Goal: Book appointment/travel/reservation

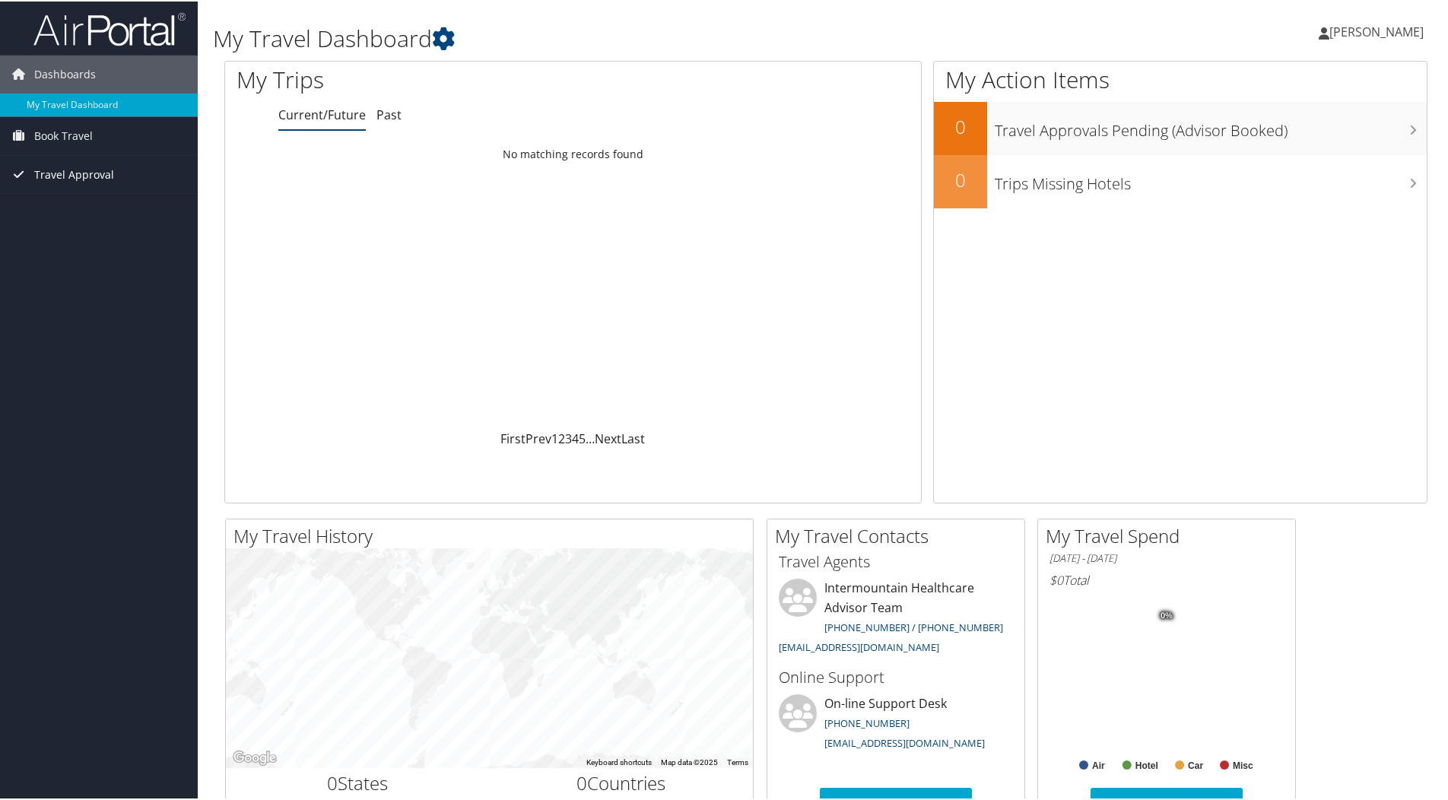
click at [71, 172] on span "Travel Approval" at bounding box center [74, 173] width 80 height 38
click at [126, 199] on link "Pending Trip Approvals" at bounding box center [99, 203] width 198 height 23
click at [602, 438] on link "Next" at bounding box center [608, 437] width 27 height 17
click at [319, 119] on link "Current/Future" at bounding box center [321, 113] width 87 height 17
click at [111, 129] on link "Book Travel" at bounding box center [99, 135] width 198 height 38
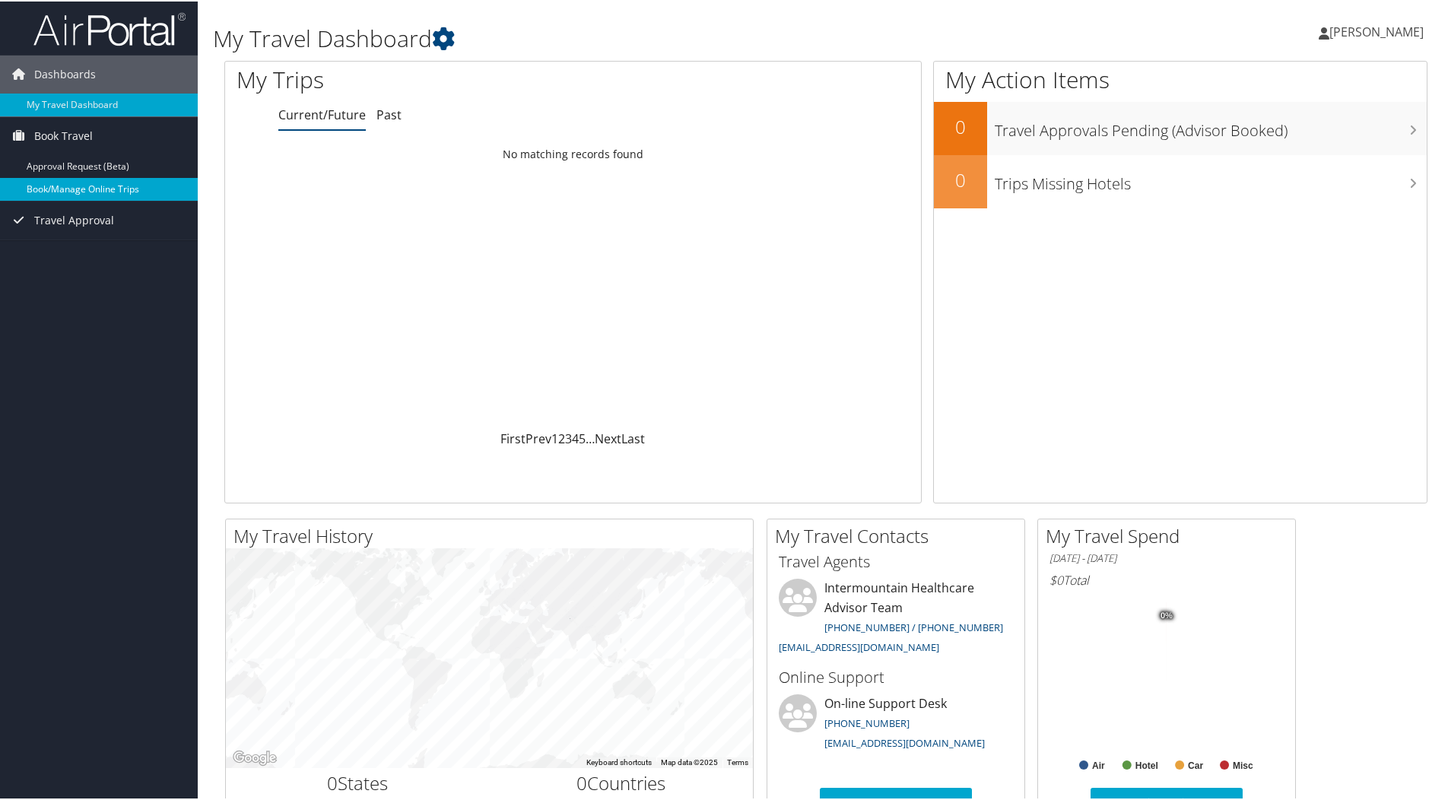
click at [118, 184] on link "Book/Manage Online Trips" at bounding box center [99, 187] width 198 height 23
click at [91, 126] on span "Book Travel" at bounding box center [63, 135] width 59 height 38
click at [85, 145] on span "Book Travel" at bounding box center [63, 135] width 59 height 38
click at [108, 187] on link "Book/Manage Online Trips" at bounding box center [99, 187] width 198 height 23
